Goal: Navigation & Orientation: Find specific page/section

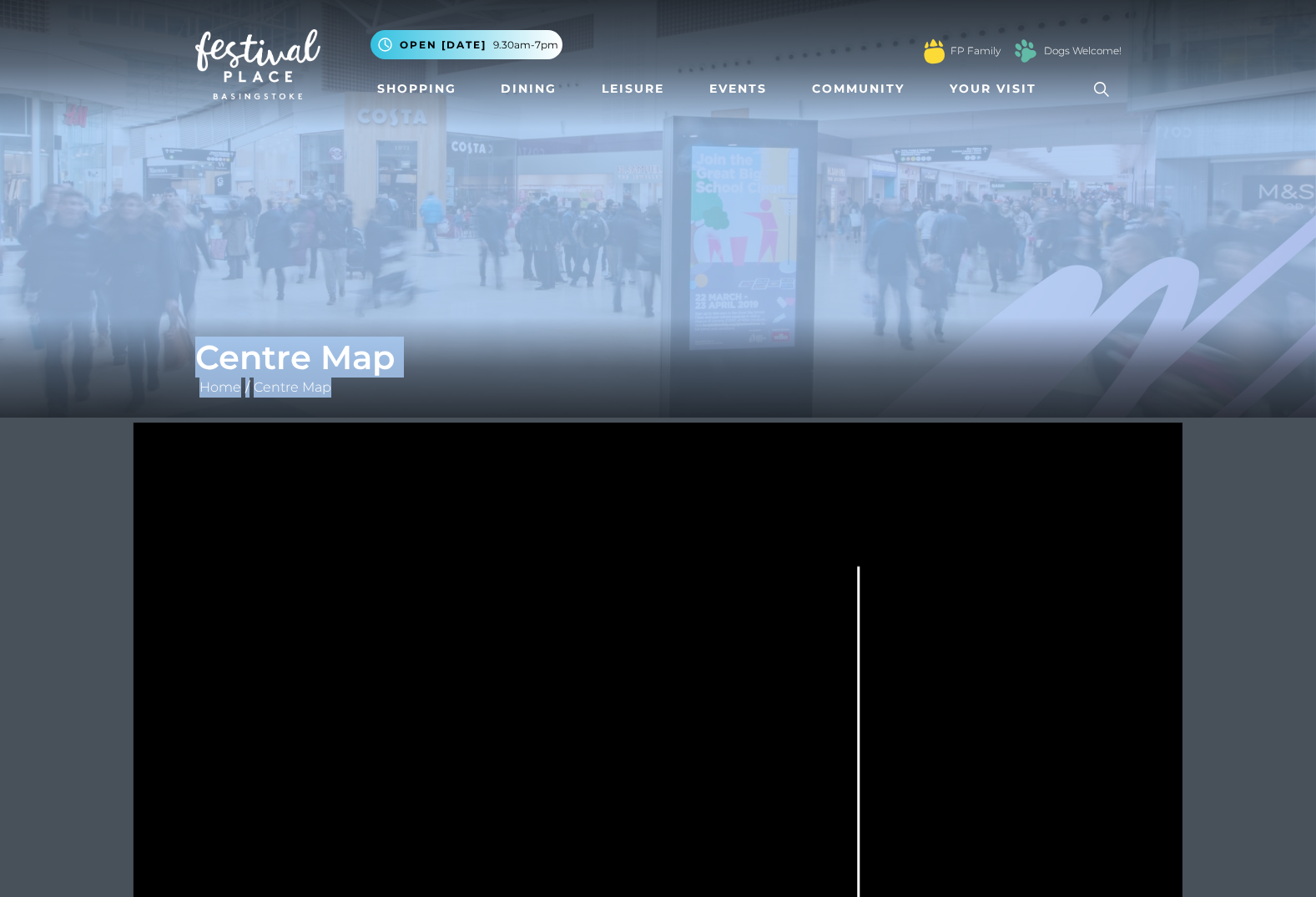
drag, startPoint x: 503, startPoint y: 399, endPoint x: 513, endPoint y: 256, distance: 143.3
click at [513, 256] on div "Centre Map Home / Centre Map" at bounding box center [658, 208] width 1316 height 418
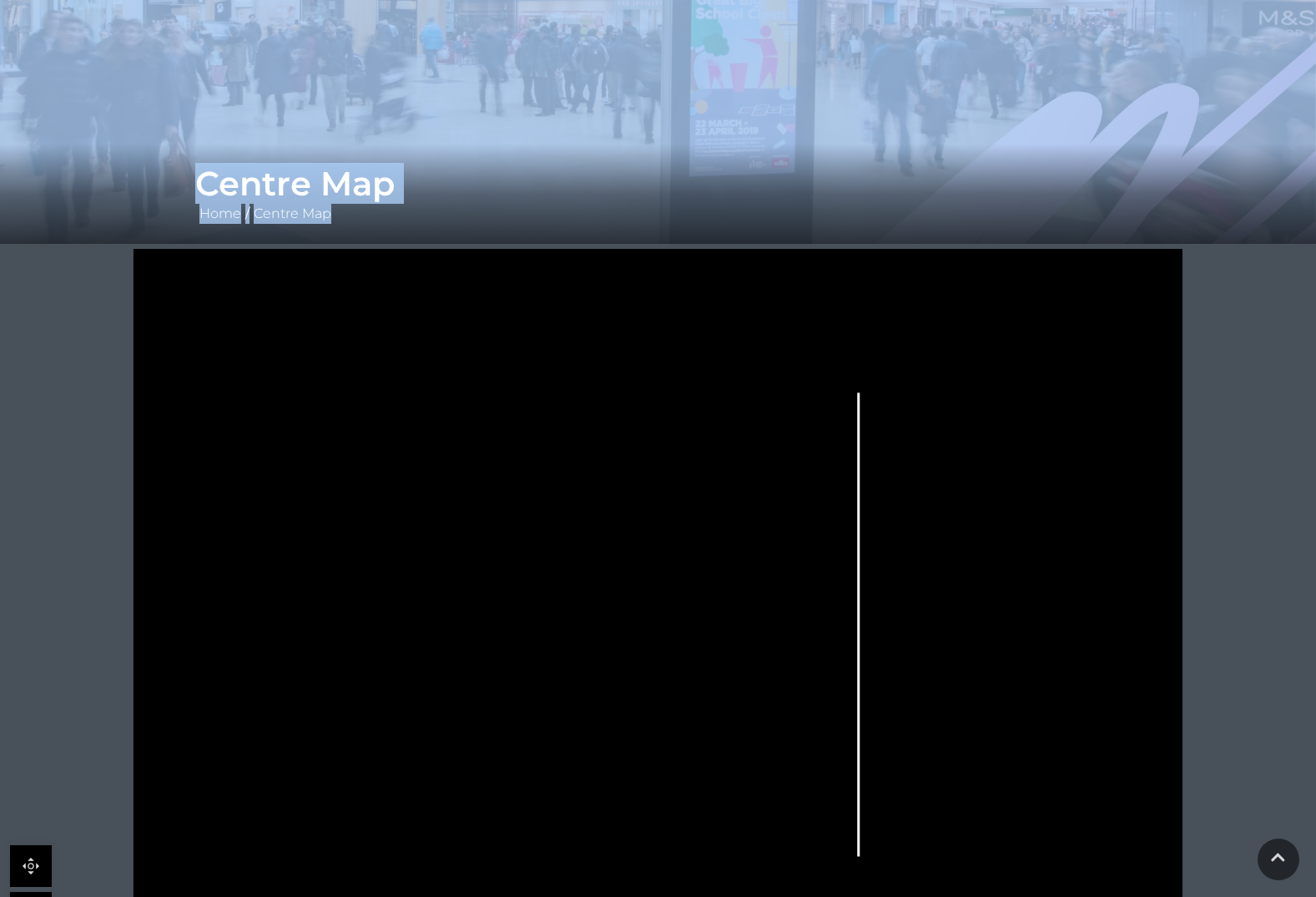
scroll to position [445, 0]
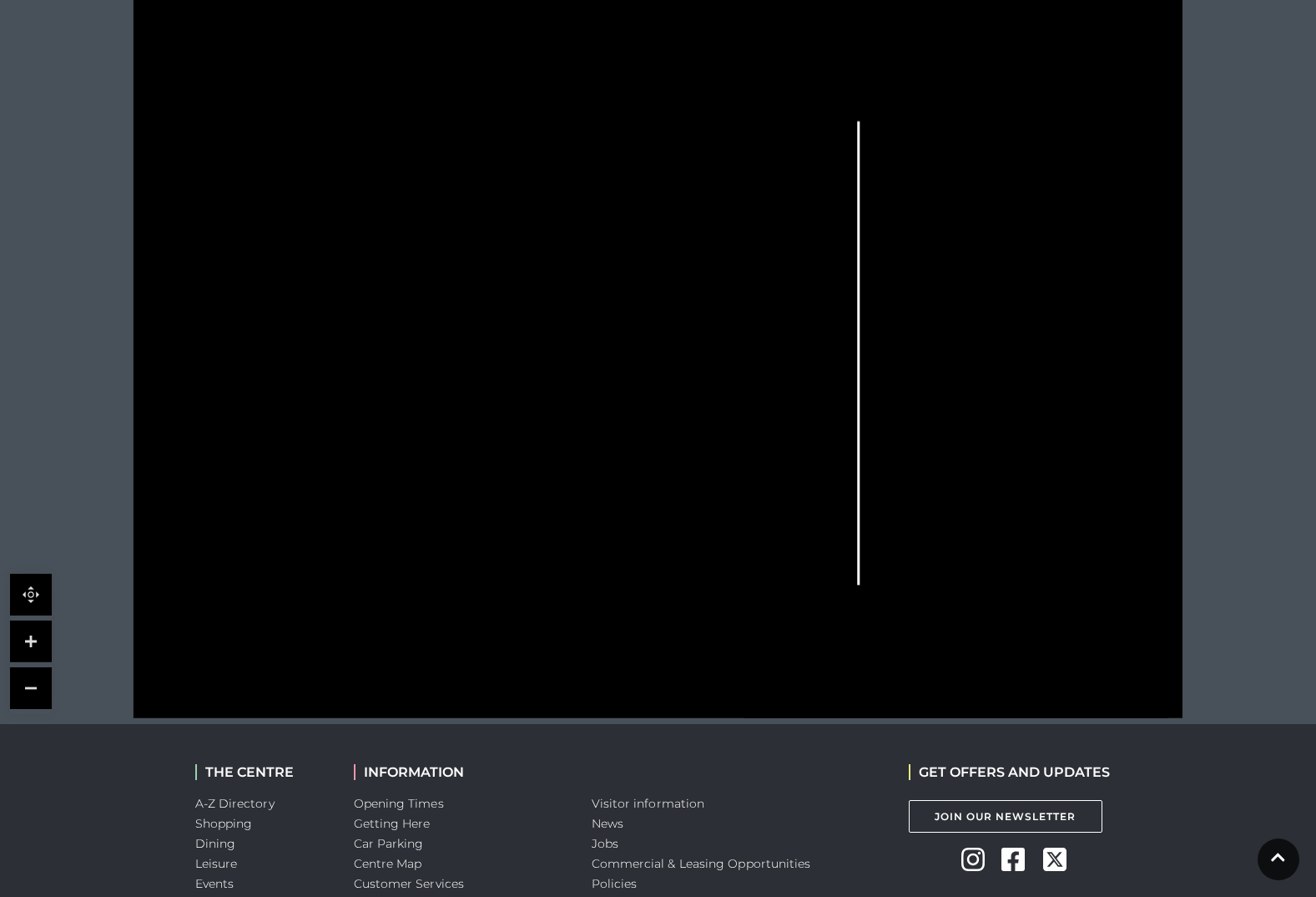
click at [387, 144] on polygon at bounding box center [366, 113] width 194 height 107
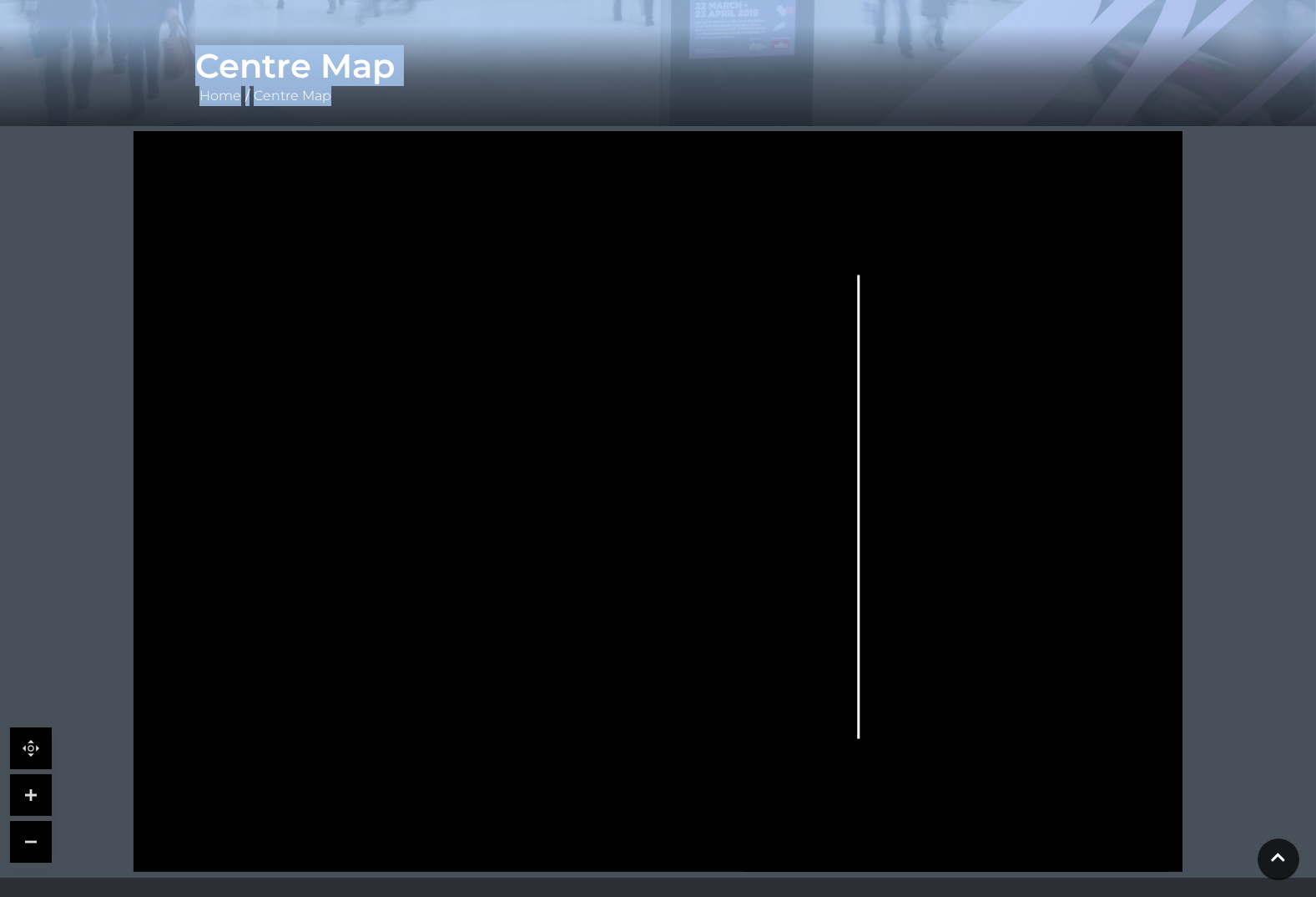
scroll to position [0, 0]
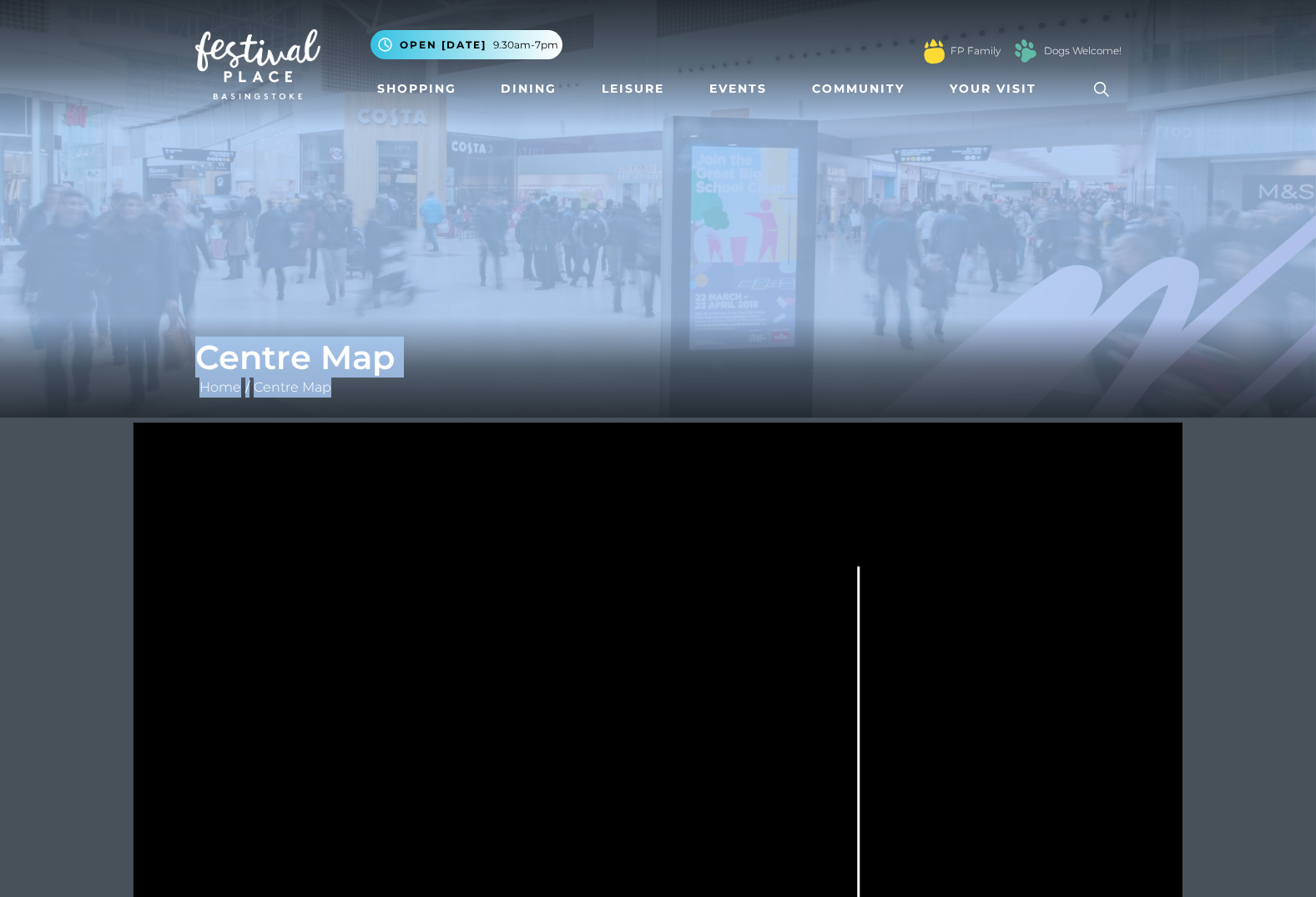
click at [356, 576] on rect at bounding box center [333, 580] width 65 height 18
click at [371, 572] on polygon at bounding box center [366, 558] width 194 height 107
drag, startPoint x: 359, startPoint y: 651, endPoint x: 362, endPoint y: 562, distance: 89.1
click at [362, 562] on icon at bounding box center [658, 793] width 1315 height 741
